Goal: Task Accomplishment & Management: Complete application form

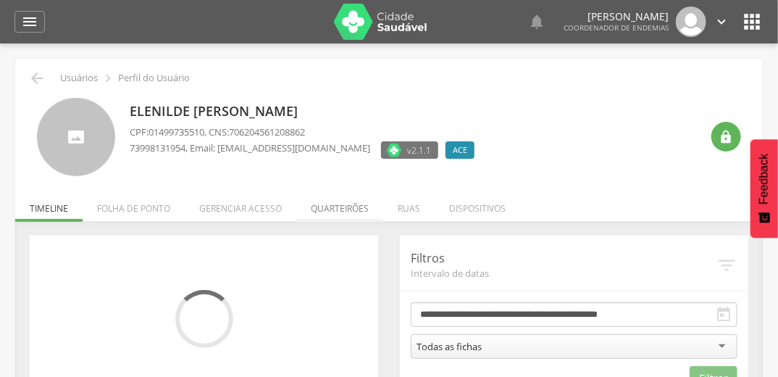
click at [327, 213] on li "Quarteirões" at bounding box center [339, 205] width 87 height 34
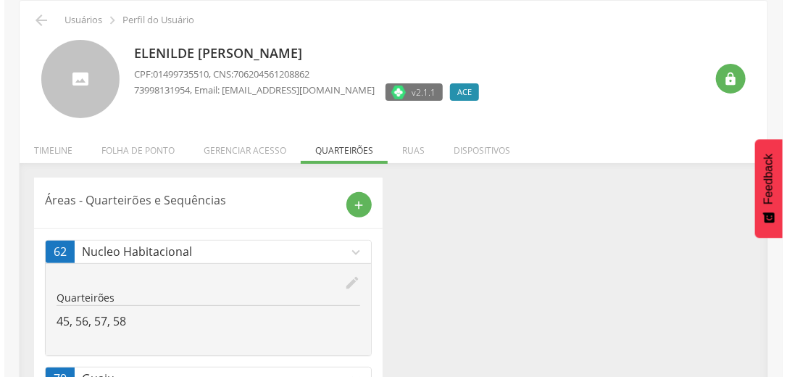
scroll to position [111, 0]
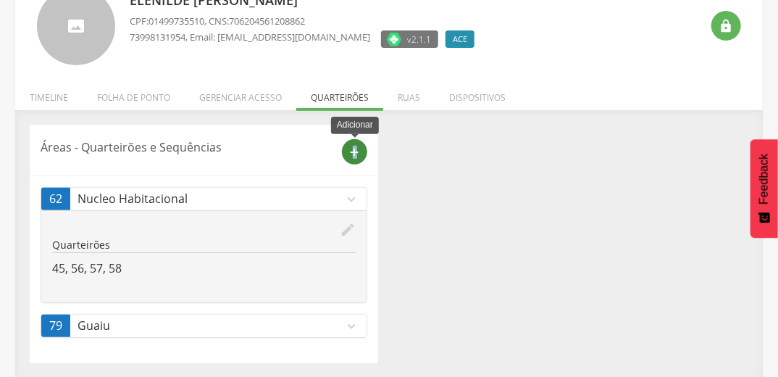
click at [355, 156] on icon "add" at bounding box center [354, 152] width 13 height 13
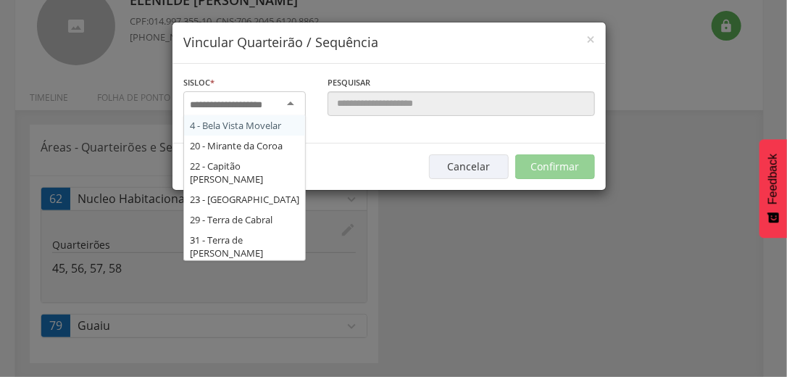
drag, startPoint x: 355, startPoint y: 156, endPoint x: 293, endPoint y: 99, distance: 84.1
click at [293, 99] on div at bounding box center [244, 104] width 122 height 26
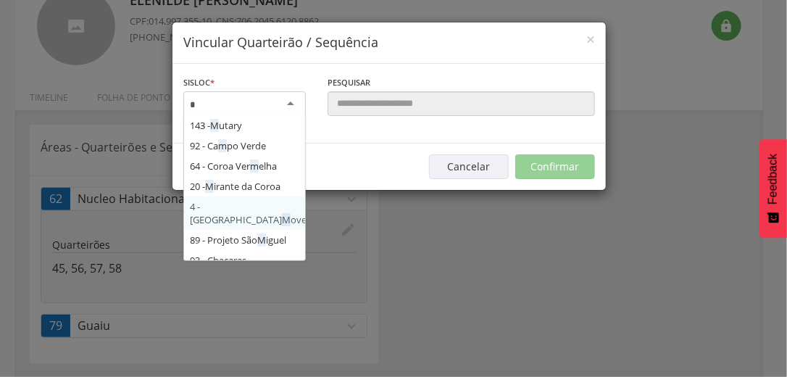
type input "**"
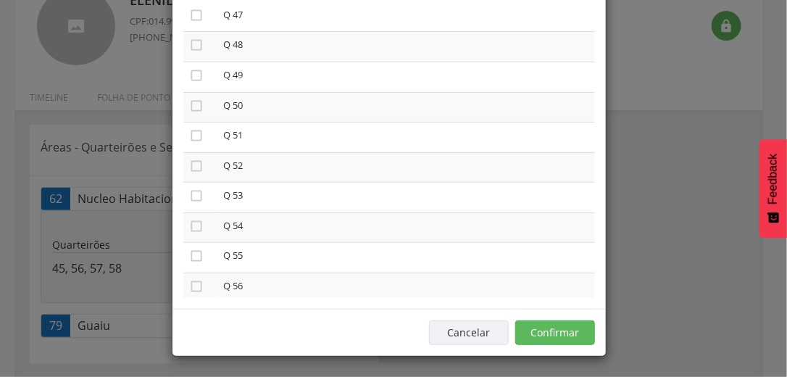
scroll to position [1449, 0]
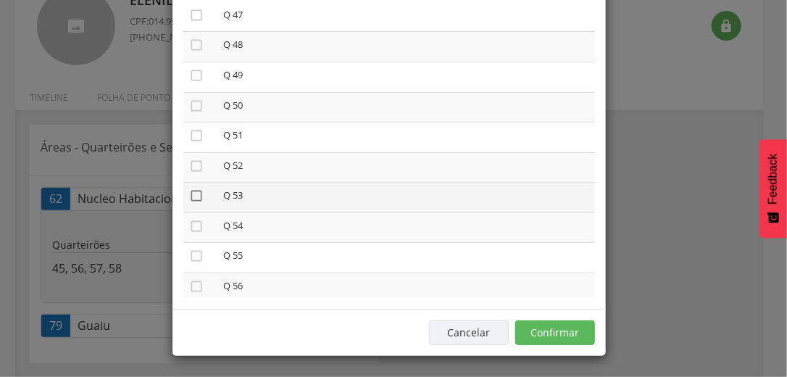
click at [189, 199] on icon "" at bounding box center [196, 195] width 14 height 14
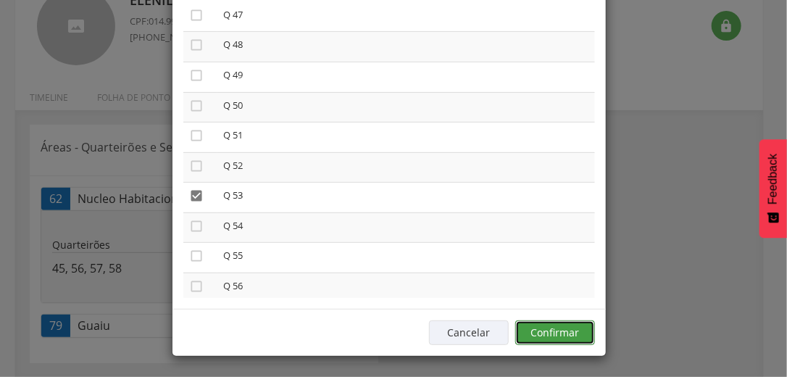
click at [563, 324] on button "Confirmar" at bounding box center [555, 332] width 80 height 25
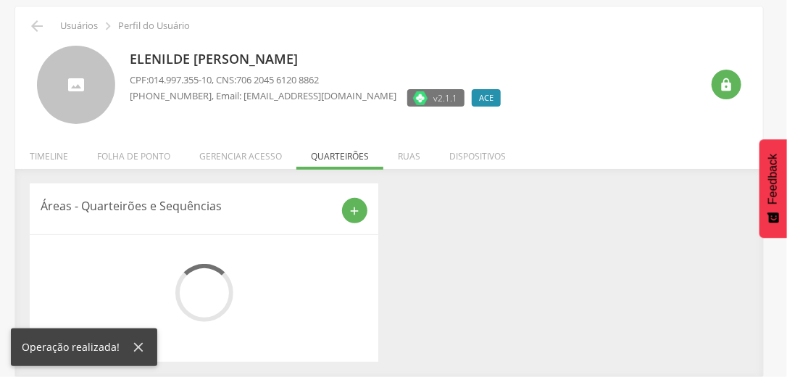
scroll to position [111, 0]
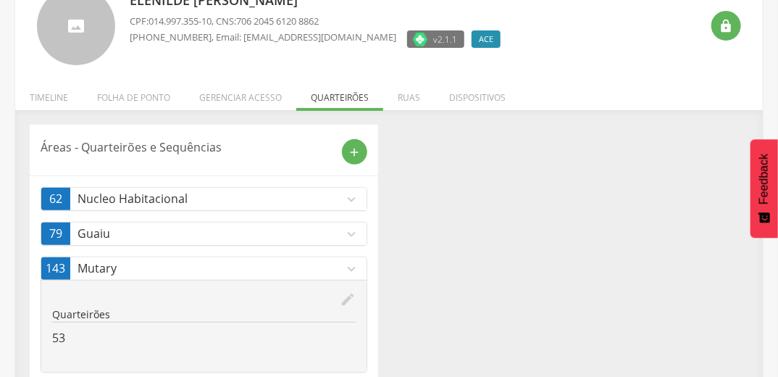
click at [354, 201] on icon "expand_more" at bounding box center [351, 199] width 16 height 16
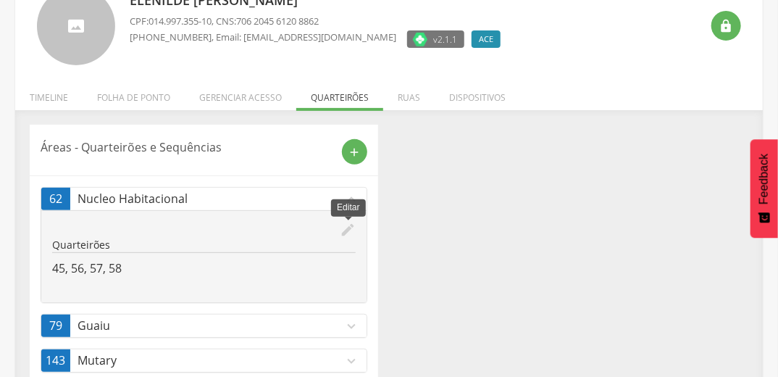
click at [343, 233] on icon "edit" at bounding box center [348, 230] width 16 height 16
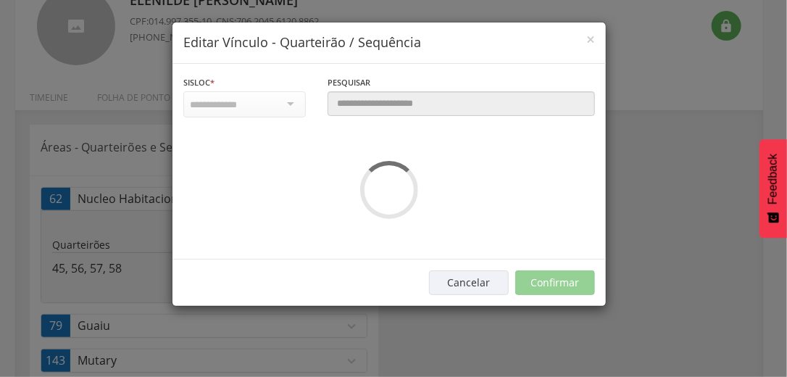
scroll to position [0, 0]
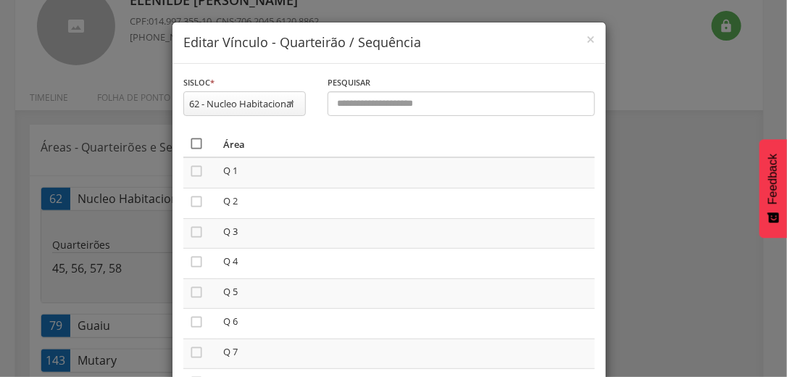
click at [193, 142] on icon "" at bounding box center [196, 143] width 14 height 14
click at [193, 142] on icon "" at bounding box center [196, 143] width 14 height 14
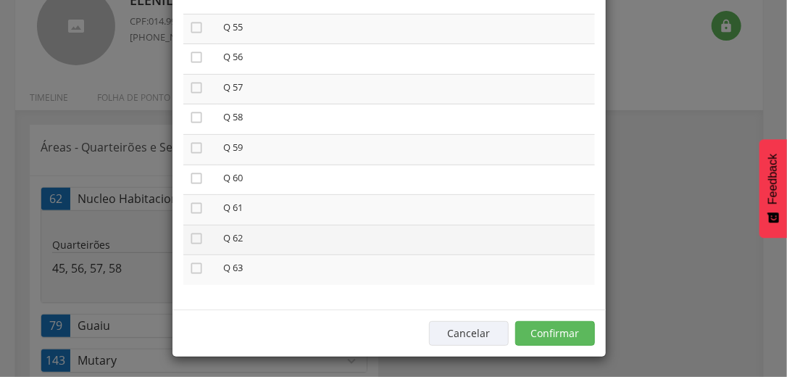
scroll to position [122, 0]
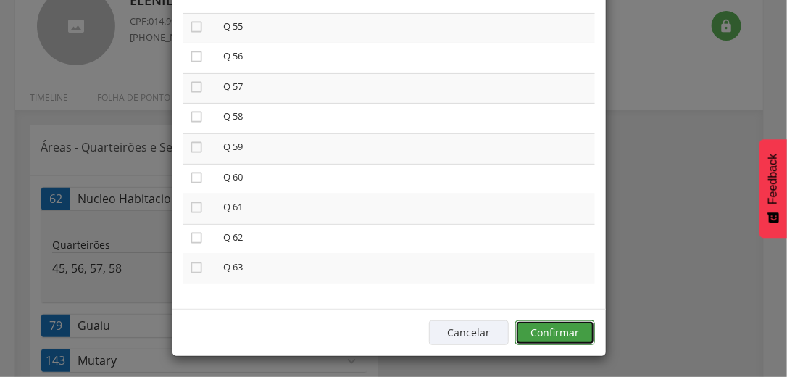
click at [568, 323] on button "Confirmar" at bounding box center [555, 332] width 80 height 25
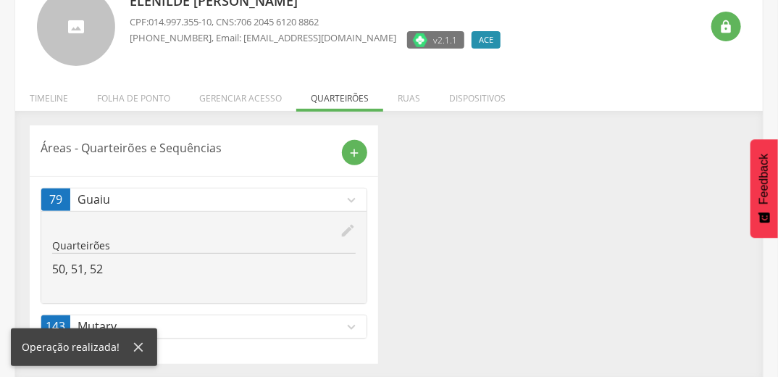
scroll to position [0, 0]
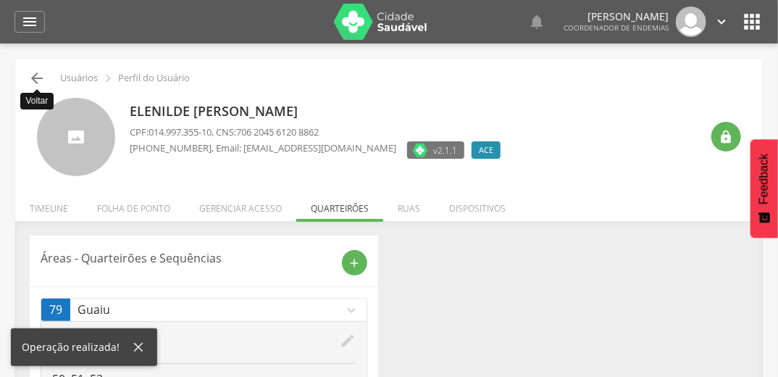
click at [38, 73] on icon "" at bounding box center [36, 78] width 17 height 17
